Goal: Task Accomplishment & Management: Manage account settings

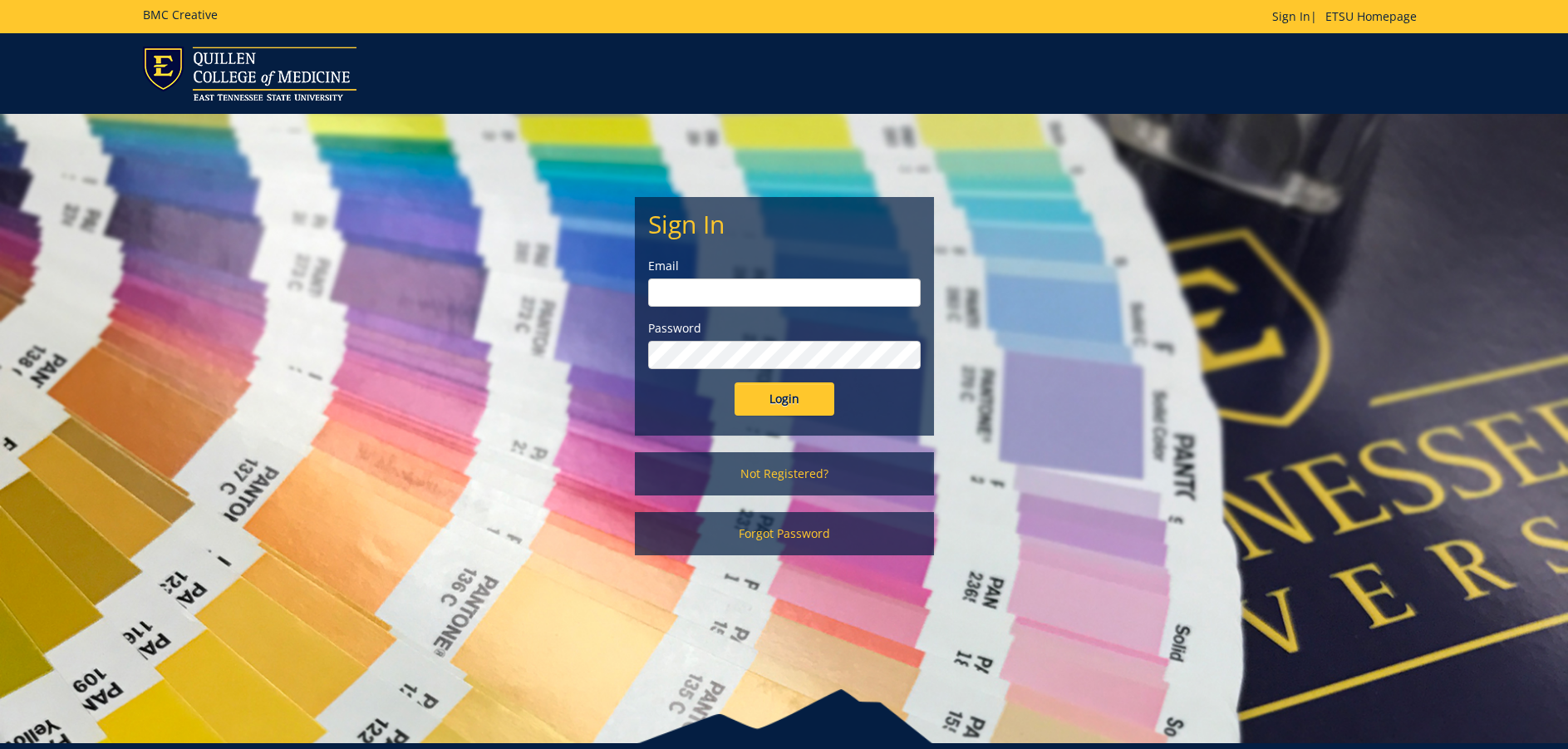
click at [740, 292] on input "email" at bounding box center [784, 292] width 272 height 28
type input "[EMAIL_ADDRESS][DOMAIN_NAME]"
click at [765, 396] on input "Login" at bounding box center [784, 399] width 100 height 33
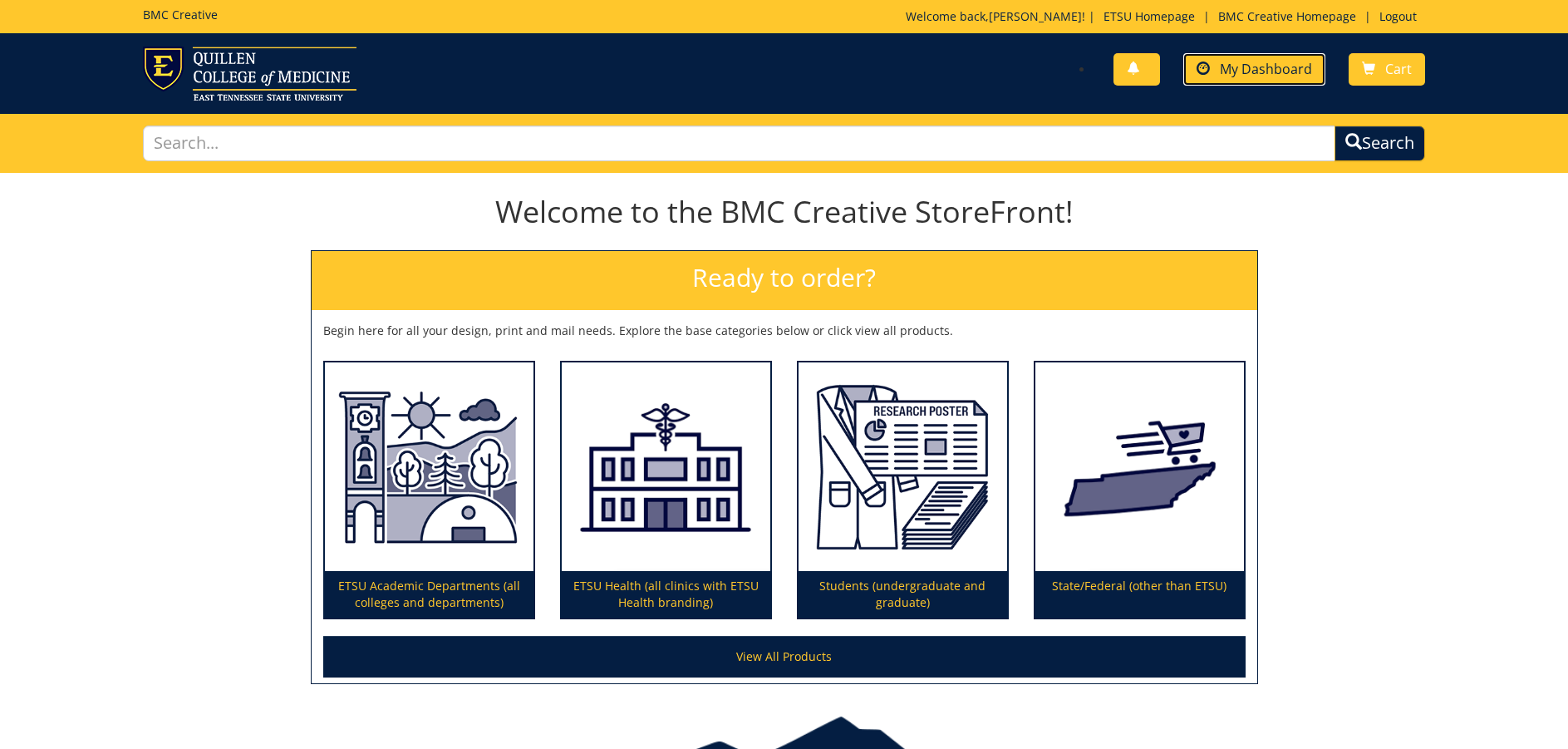
click at [1262, 76] on span "My Dashboard" at bounding box center [1266, 68] width 93 height 19
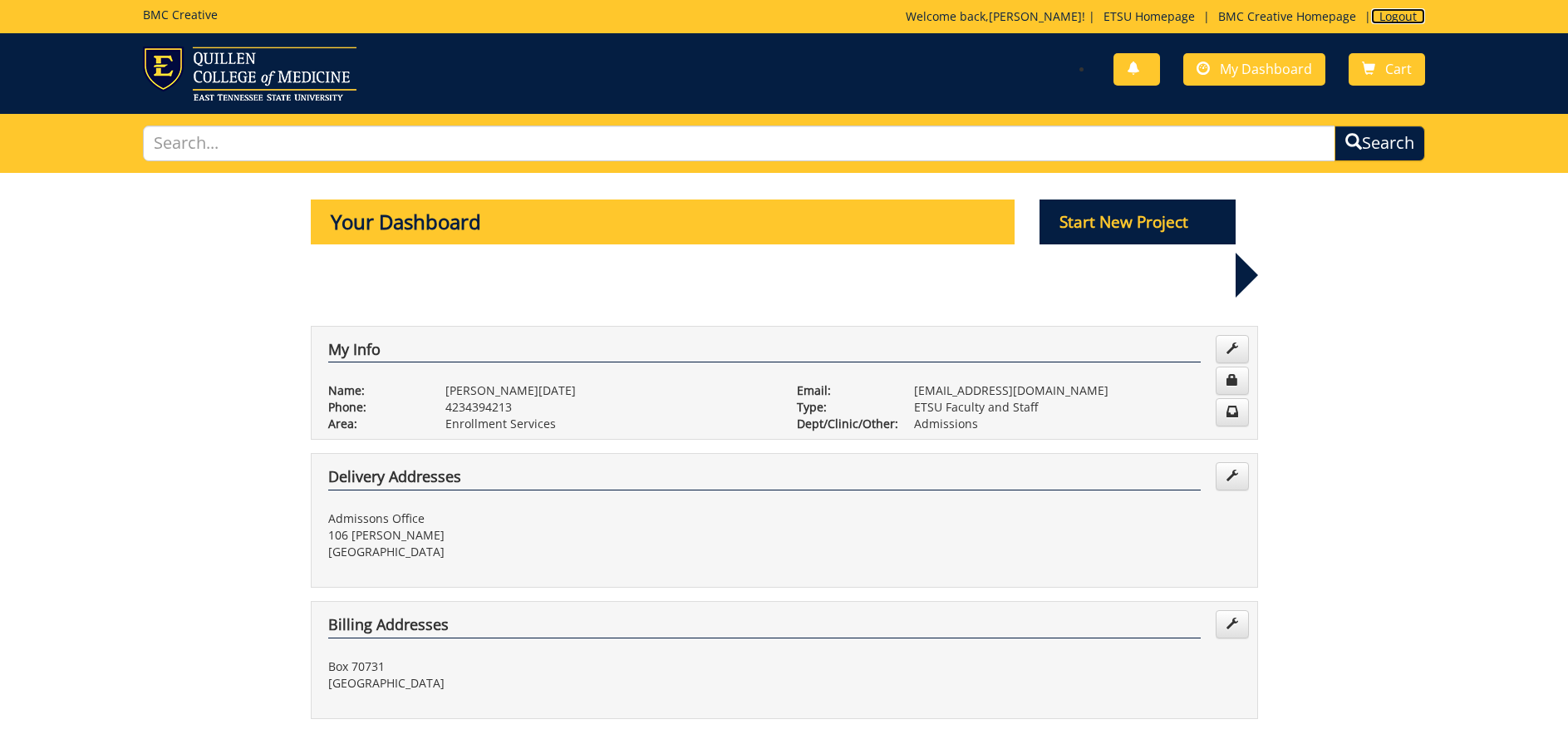
drag, startPoint x: 1388, startPoint y: 12, endPoint x: 1397, endPoint y: 5, distance: 11.4
click at [1388, 11] on link "Logout" at bounding box center [1398, 17] width 54 height 16
